Goal: Task Accomplishment & Management: Complete application form

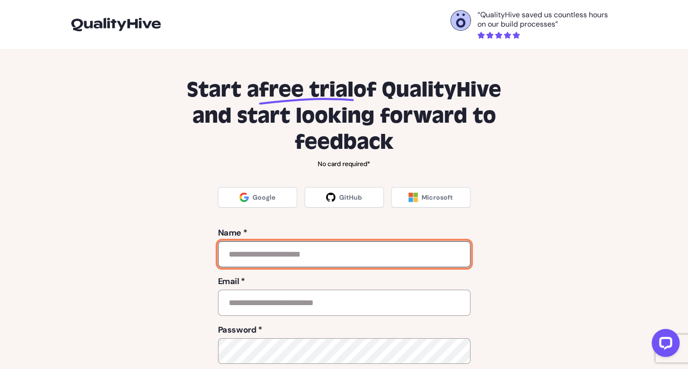
click at [300, 262] on input "text" at bounding box center [344, 254] width 253 height 26
type input "*"
type input "*****"
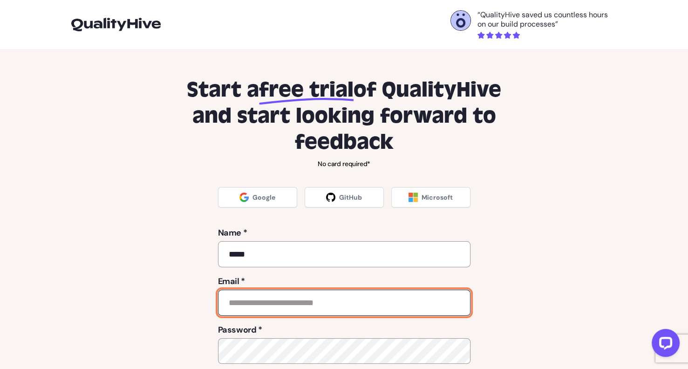
click at [369, 309] on input "email" at bounding box center [344, 302] width 253 height 26
type input "*****"
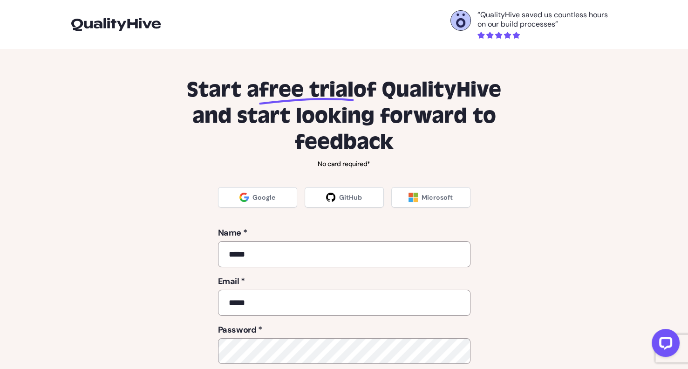
drag, startPoint x: 280, startPoint y: 334, endPoint x: 306, endPoint y: 328, distance: 26.4
click at [282, 334] on label "Password *" at bounding box center [344, 329] width 253 height 13
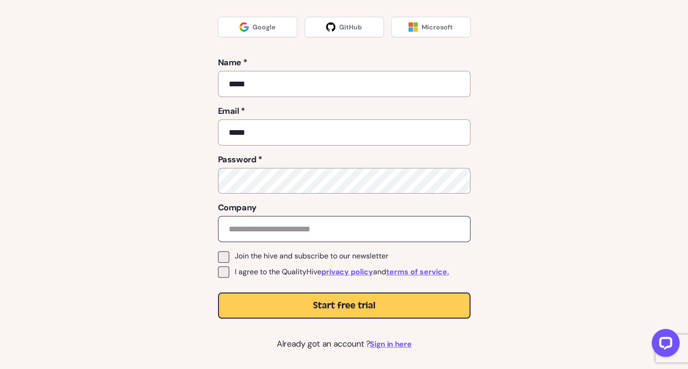
scroll to position [186, 0]
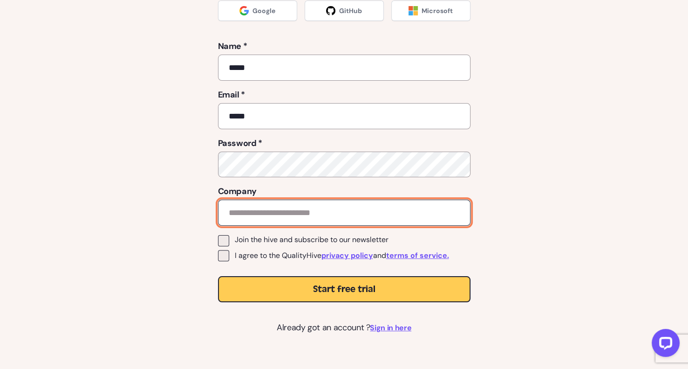
click at [283, 218] on input "text" at bounding box center [344, 212] width 253 height 26
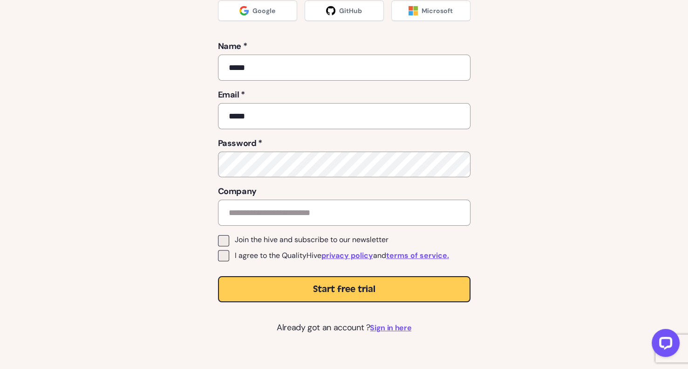
click at [235, 236] on span "Join the hive and subscribe to our newsletter" at bounding box center [312, 239] width 154 height 9
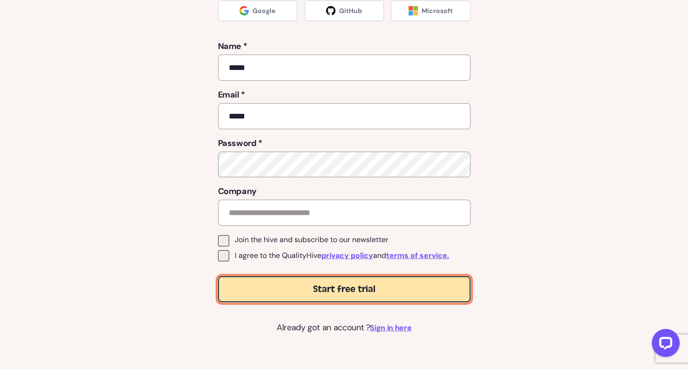
click at [369, 294] on span "Start free trial" at bounding box center [344, 288] width 62 height 13
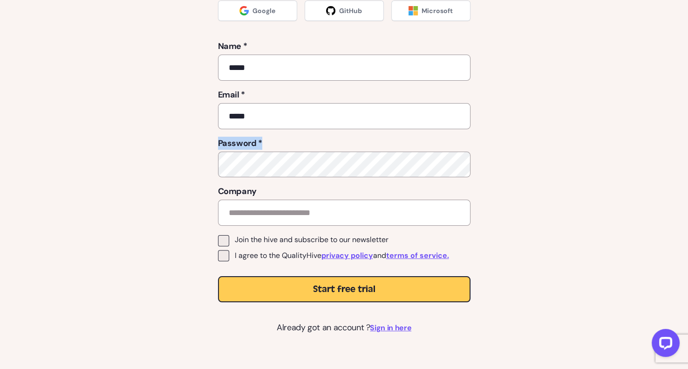
click at [447, 152] on div "Password *" at bounding box center [344, 157] width 253 height 41
click at [234, 255] on label "I agree to the QualityHive privacy policy and terms of service." at bounding box center [344, 255] width 253 height 11
click at [230, 236] on label "Join the hive and subscribe to our newsletter" at bounding box center [344, 240] width 253 height 11
click at [221, 250] on span at bounding box center [223, 255] width 11 height 11
